Goal: Use online tool/utility: Utilize a website feature to perform a specific function

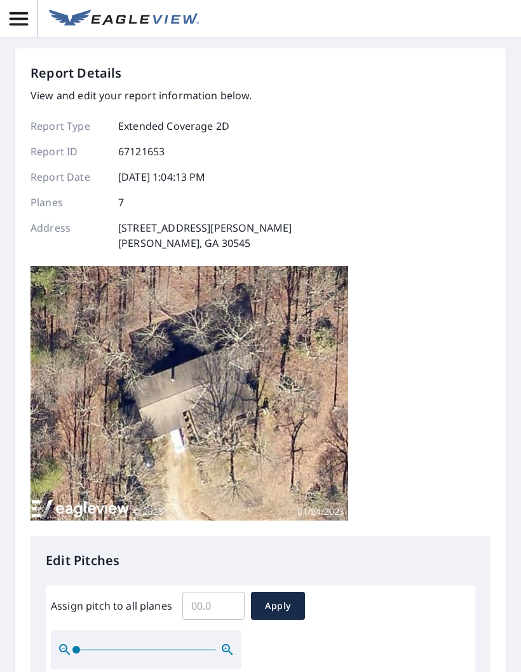
click at [225, 599] on input "Assign pitch to all planes" at bounding box center [214, 606] width 62 height 36
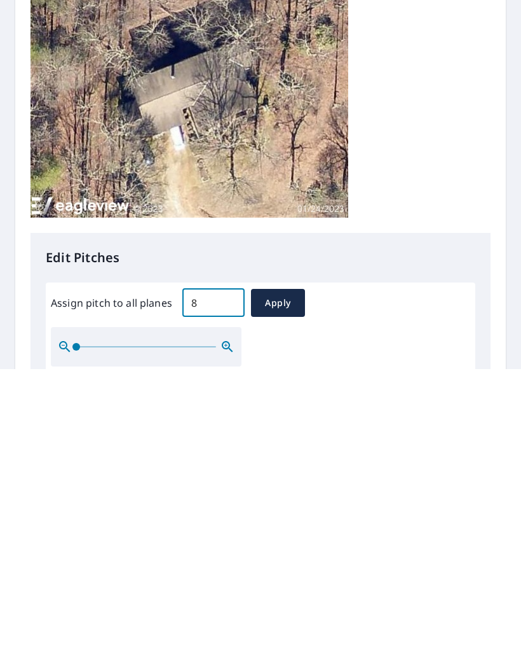
scroll to position [51, 0]
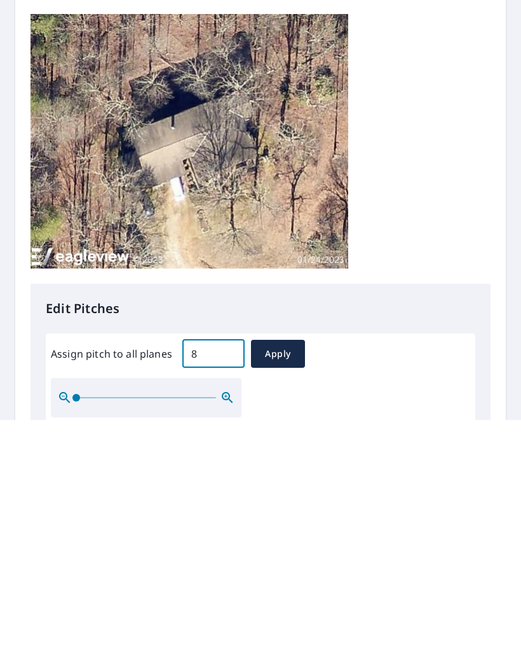
type input "8"
click at [275, 591] on button "Apply" at bounding box center [278, 605] width 54 height 28
type input "8"
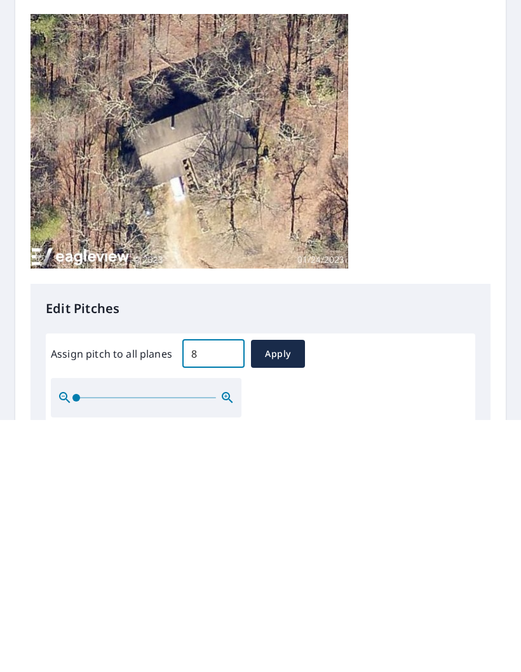
type input "8"
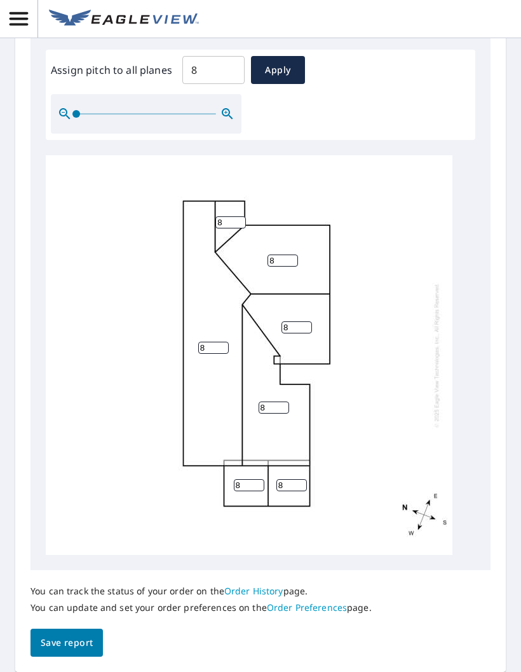
scroll to position [535, 0]
click at [58, 629] on button "Save report" at bounding box center [67, 643] width 72 height 29
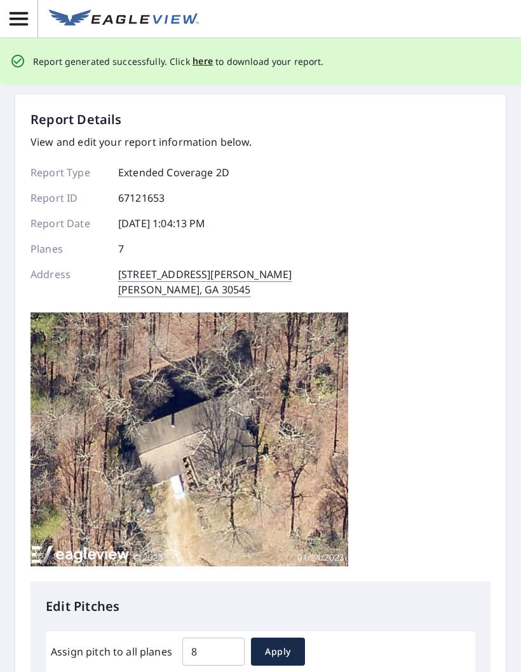
scroll to position [0, 0]
click at [291, 644] on span "Apply" at bounding box center [278, 652] width 34 height 16
click at [199, 53] on span "here" at bounding box center [203, 61] width 21 height 16
